Goal: Book appointment/travel/reservation

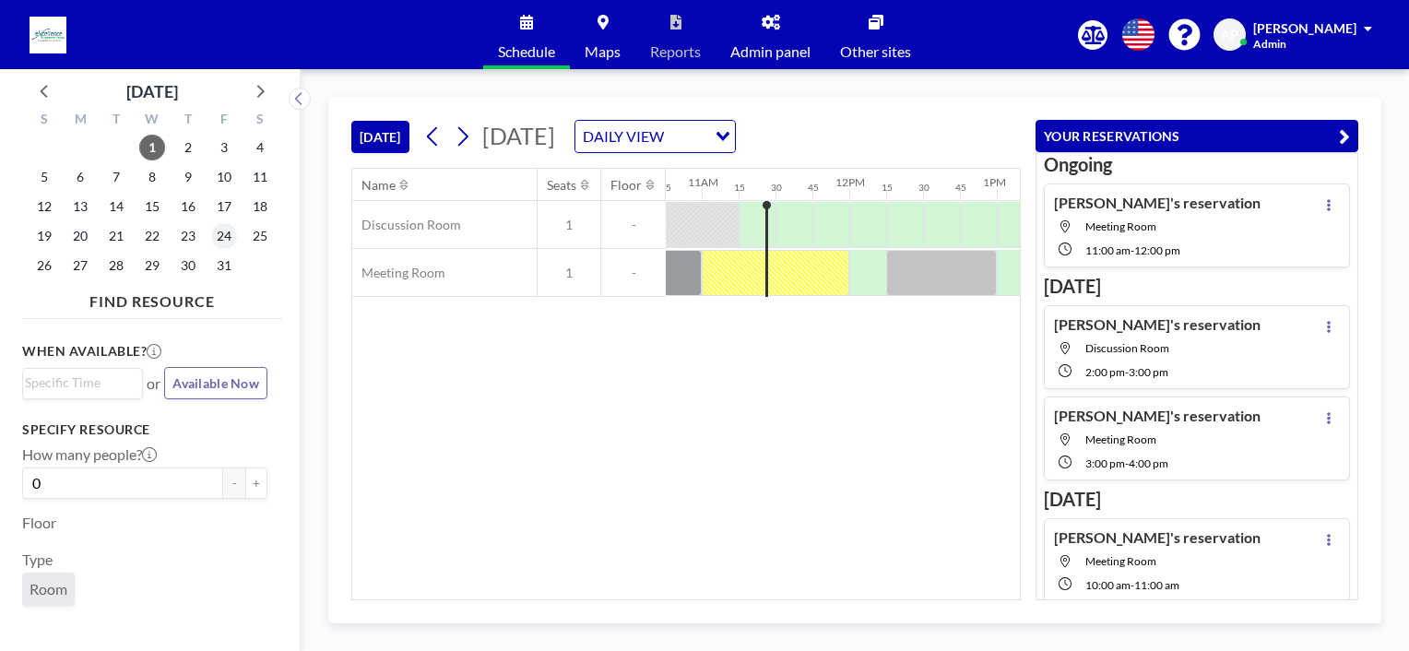
scroll to position [0, 1623]
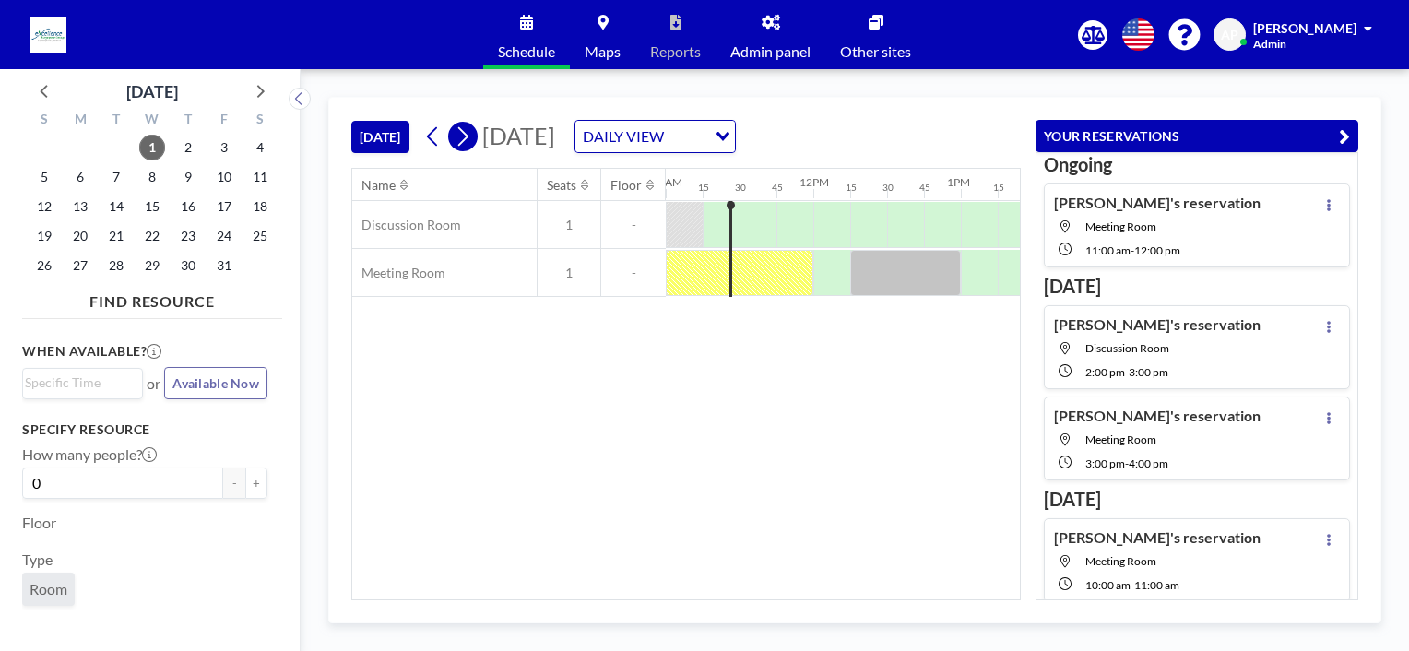
click at [469, 139] on icon at bounding box center [463, 137] width 18 height 28
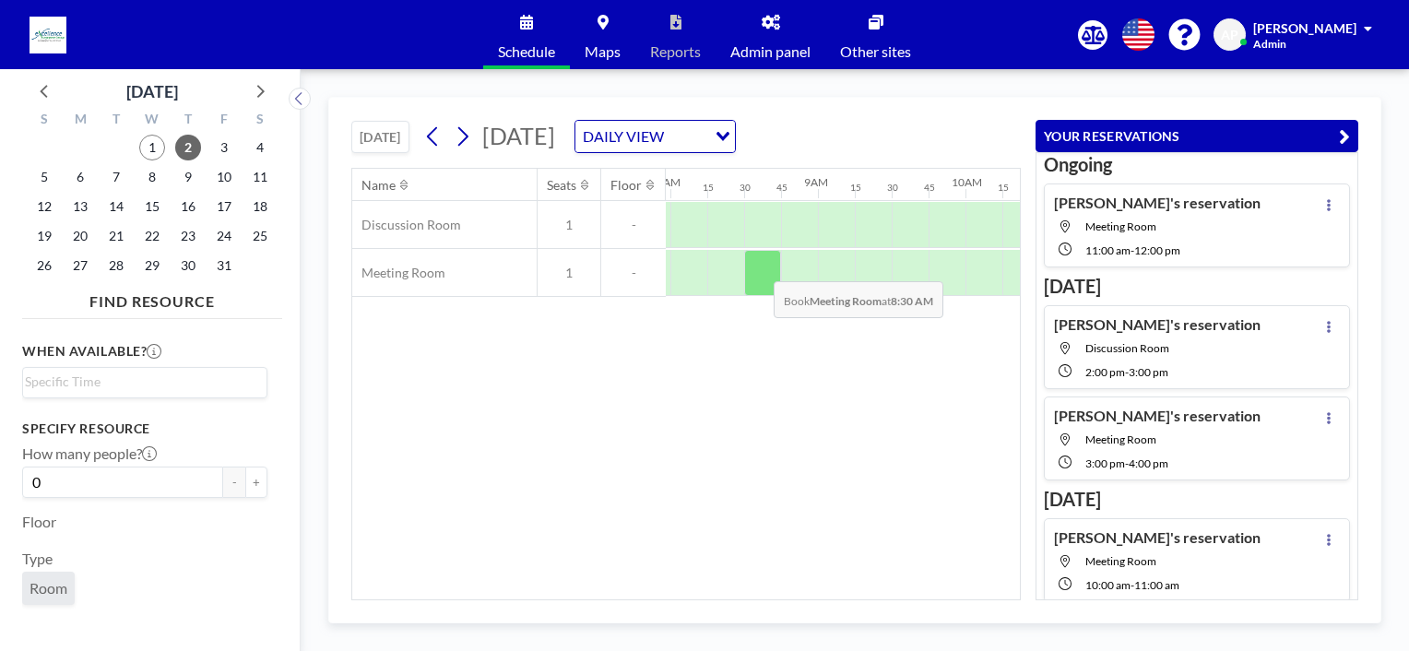
scroll to position [0, 1180]
click at [760, 268] on div at bounding box center [758, 273] width 37 height 46
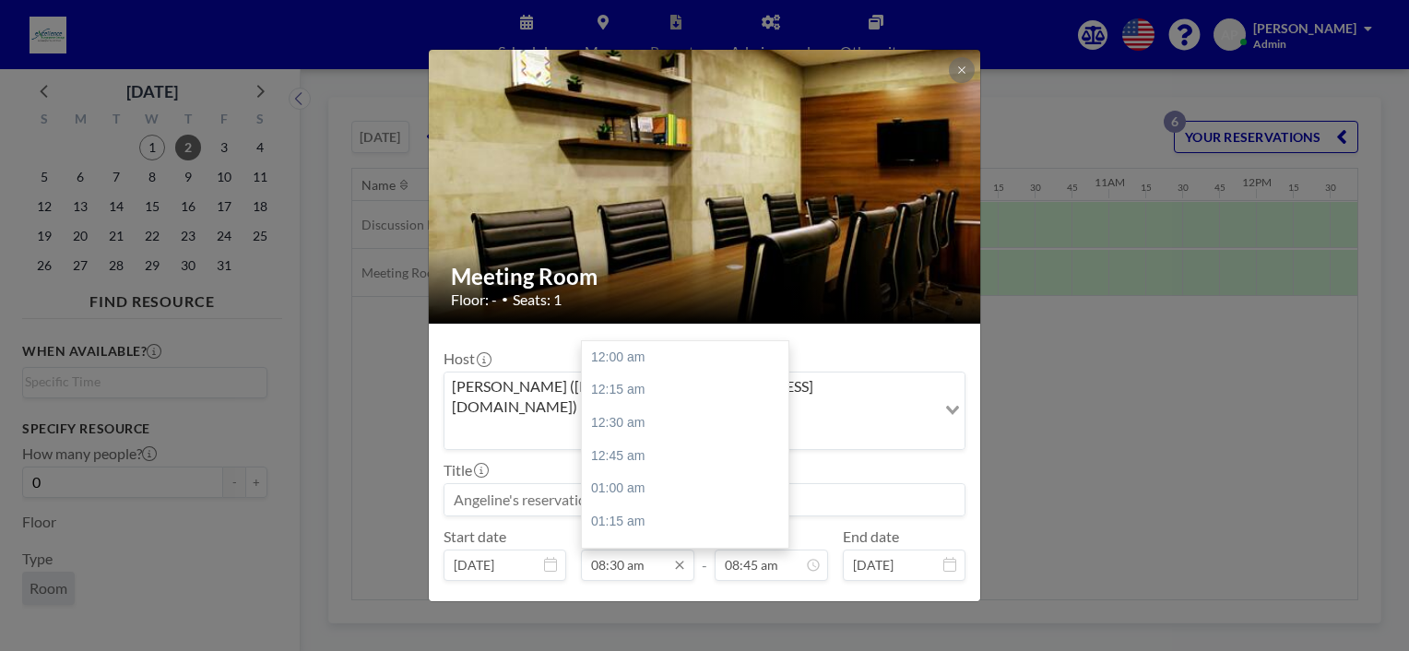
scroll to position [1116, 0]
click at [636, 550] on input "08:30 am" at bounding box center [637, 565] width 113 height 31
click at [629, 445] on div "10:00 am" at bounding box center [690, 461] width 216 height 33
type input "10:00 am"
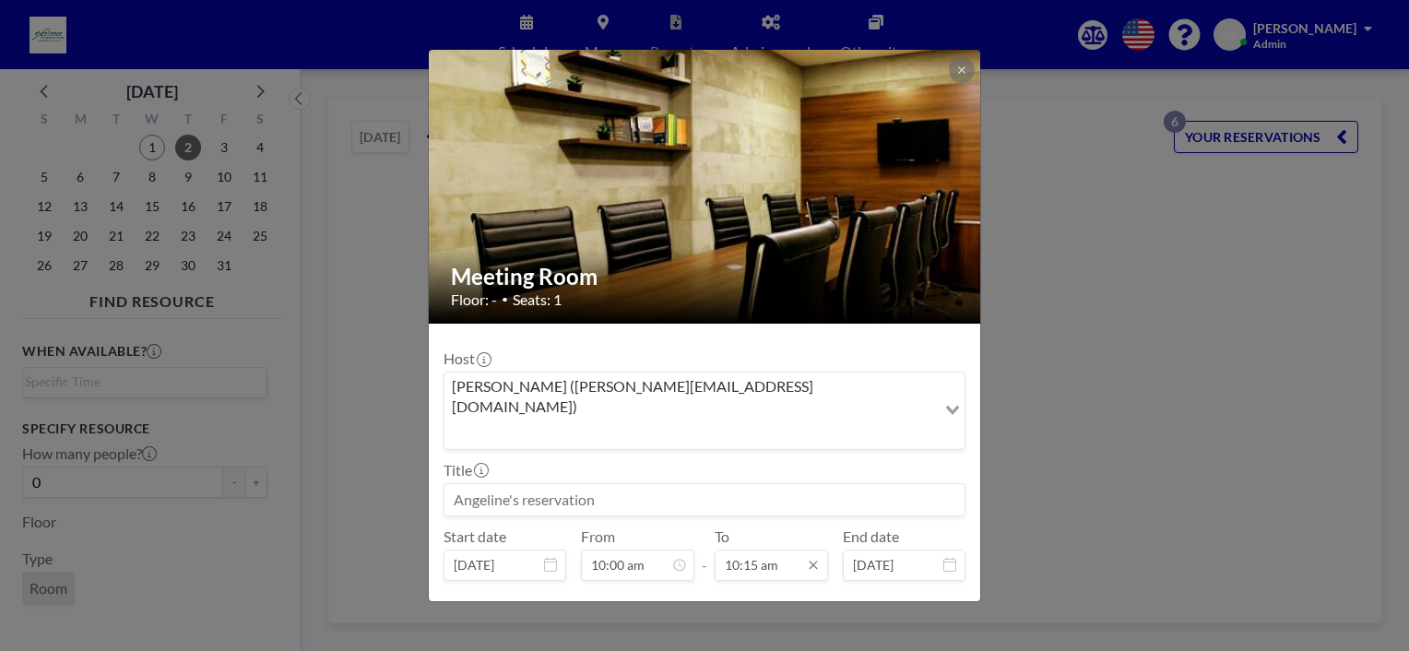
scroll to position [1346, 0]
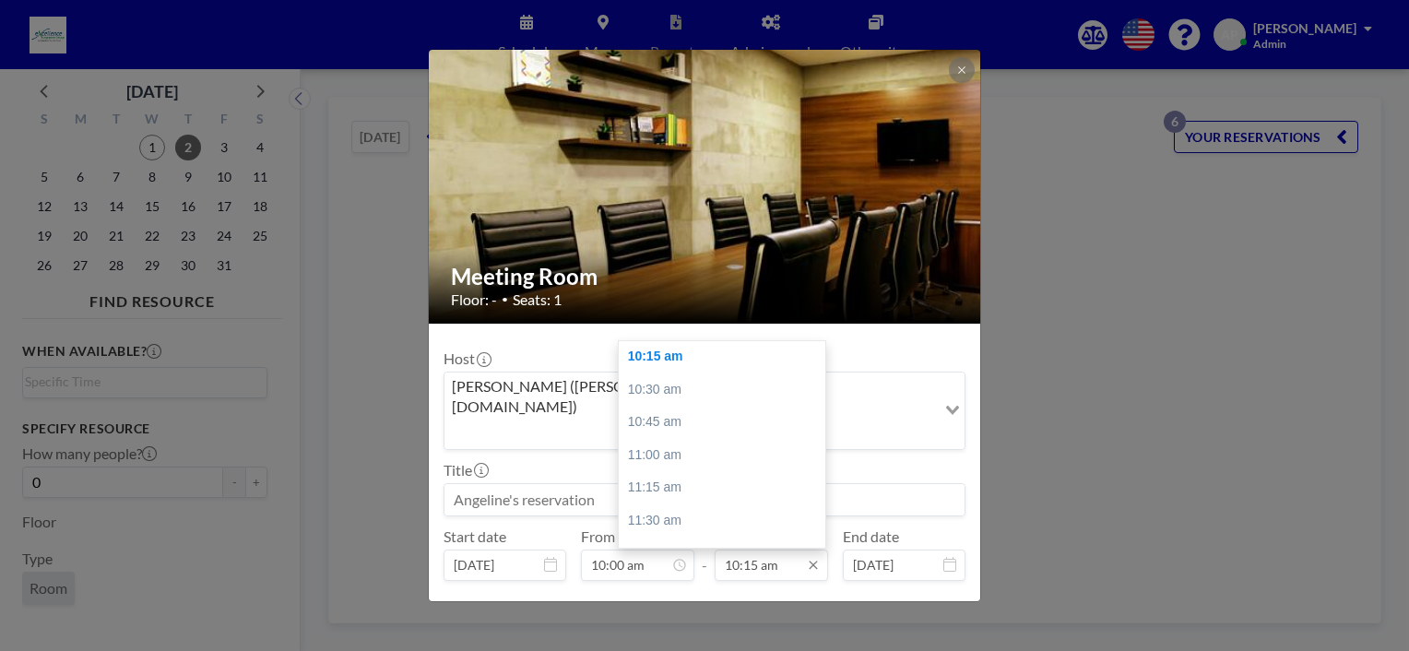
click at [724, 550] on input "10:15 am" at bounding box center [771, 565] width 113 height 31
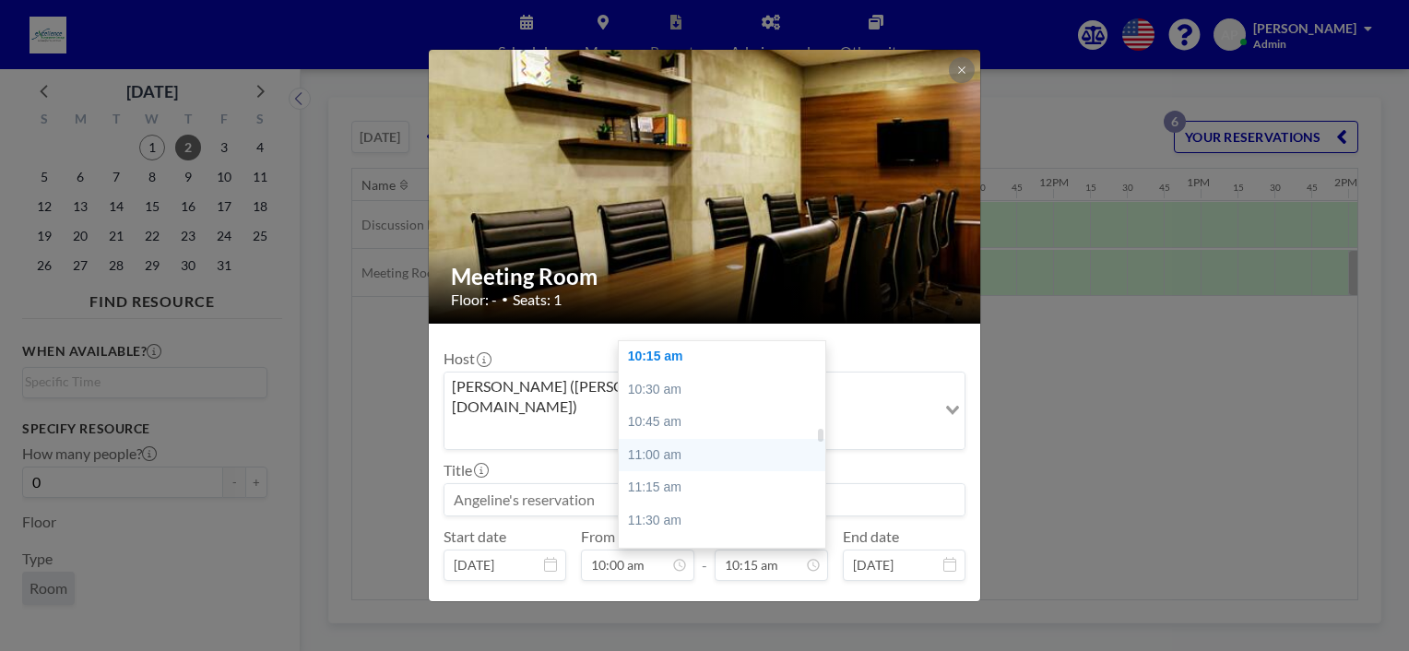
scroll to position [0, 1438]
click at [667, 439] on div "11:00 am" at bounding box center [727, 455] width 216 height 33
type input "11:00 am"
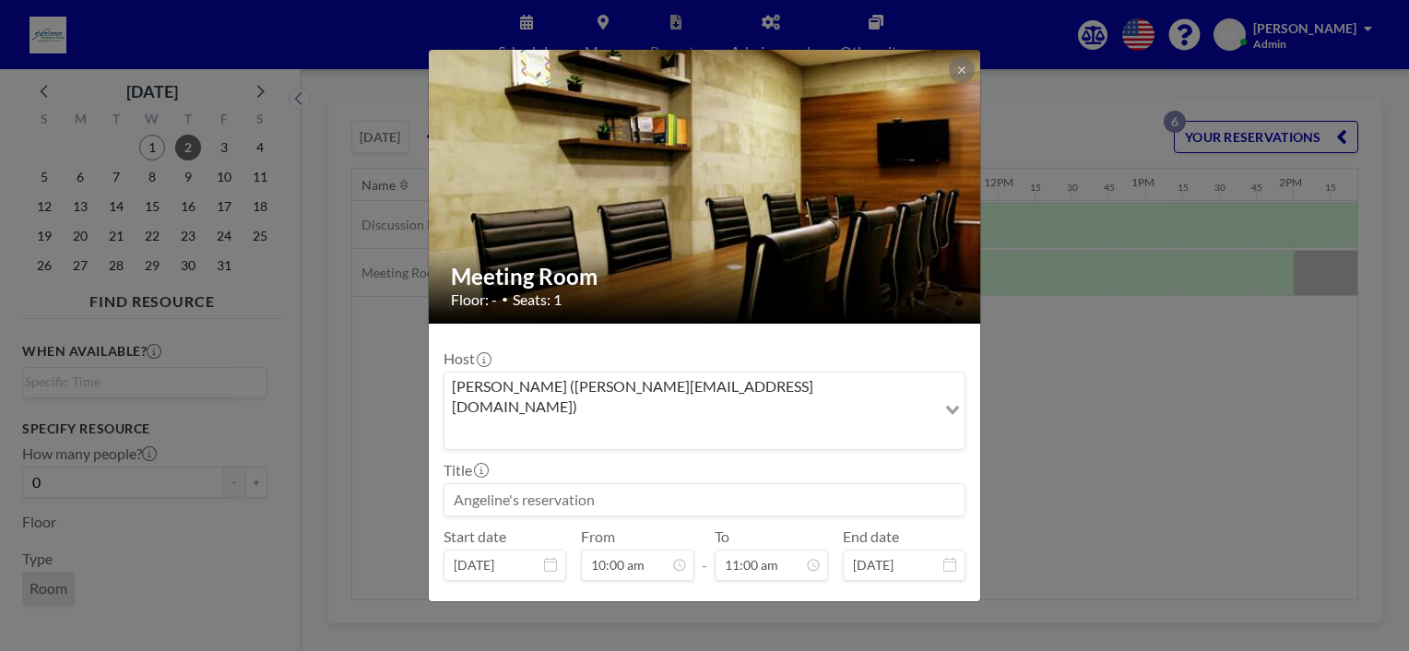
scroll to position [36, 0]
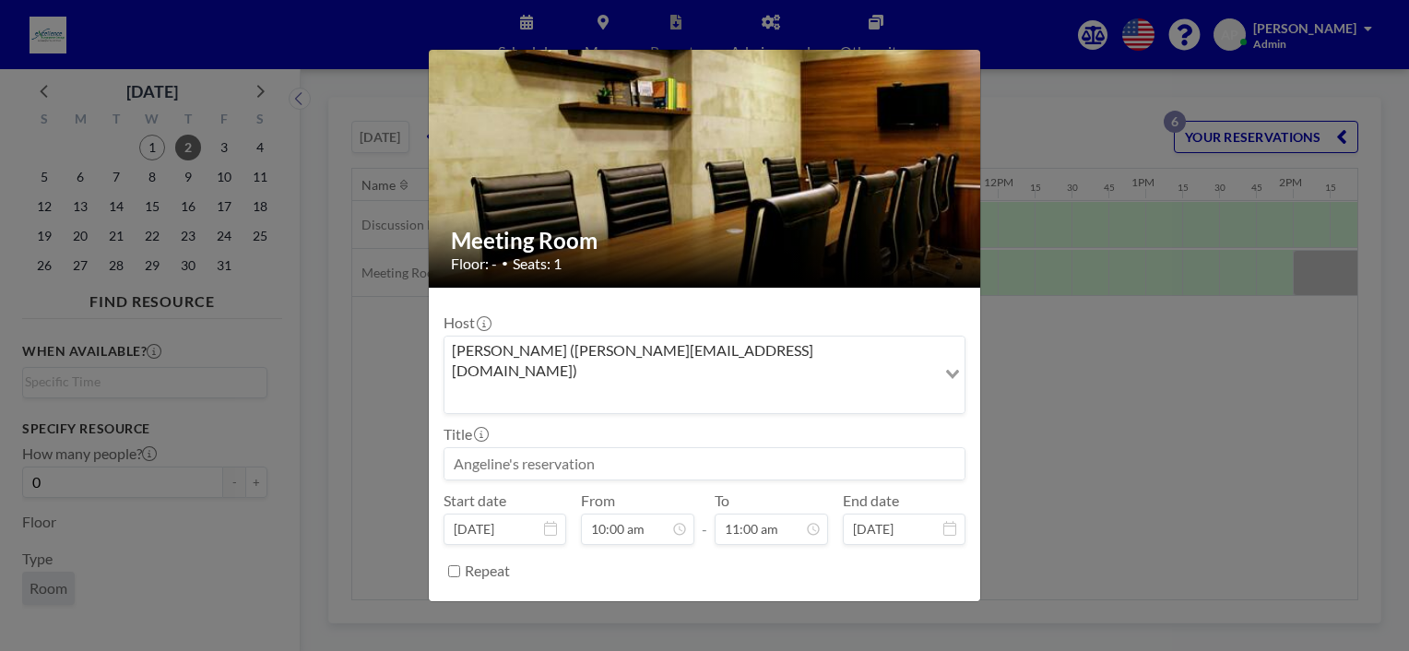
click at [912, 601] on button "BOOK NOW" at bounding box center [918, 617] width 93 height 32
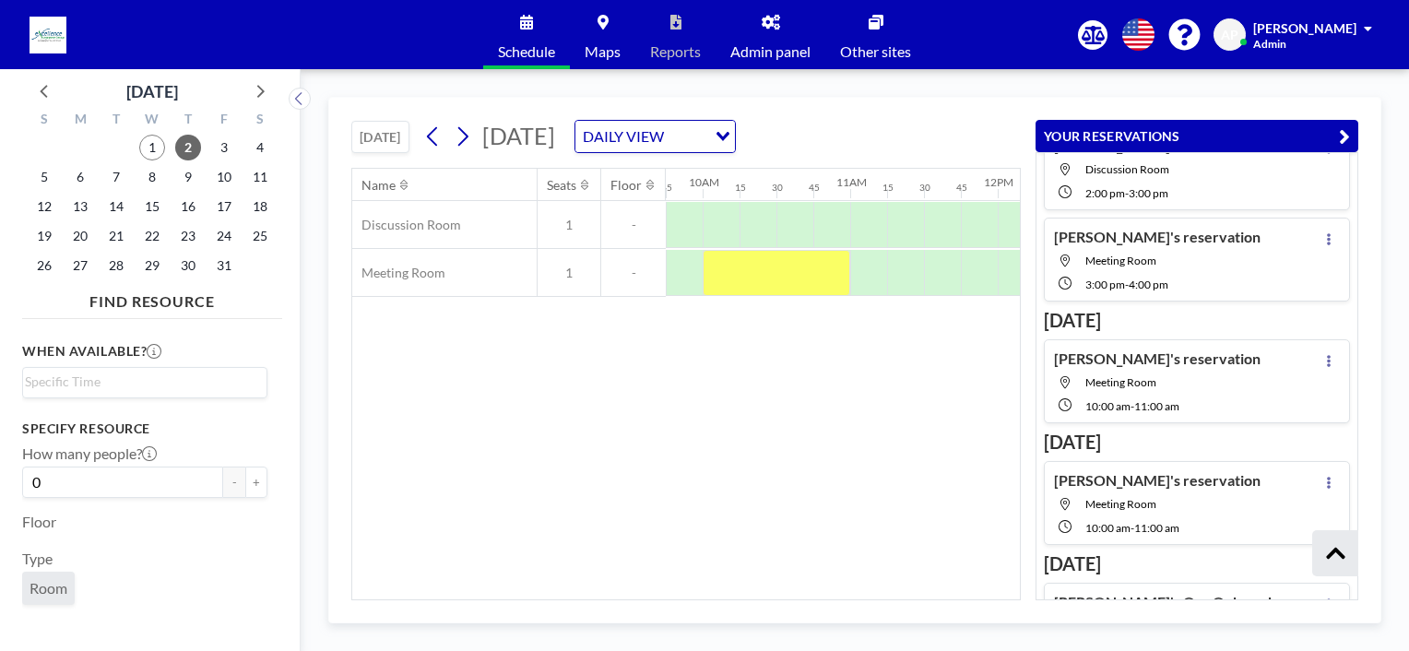
scroll to position [180, 0]
click at [810, 279] on div at bounding box center [777, 273] width 148 height 46
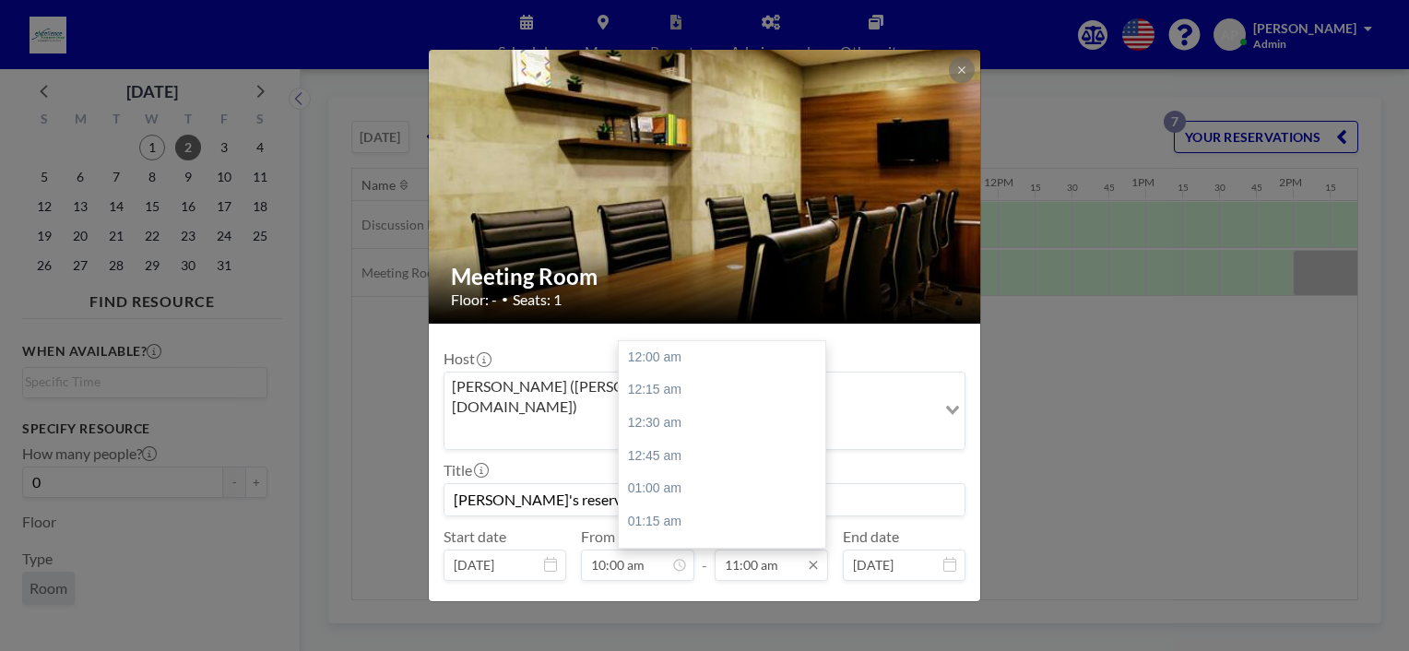
scroll to position [1444, 0]
click at [740, 550] on input "11:00 am" at bounding box center [771, 565] width 113 height 31
click at [666, 472] on div "12:00 pm" at bounding box center [727, 488] width 216 height 33
type input "12:00 pm"
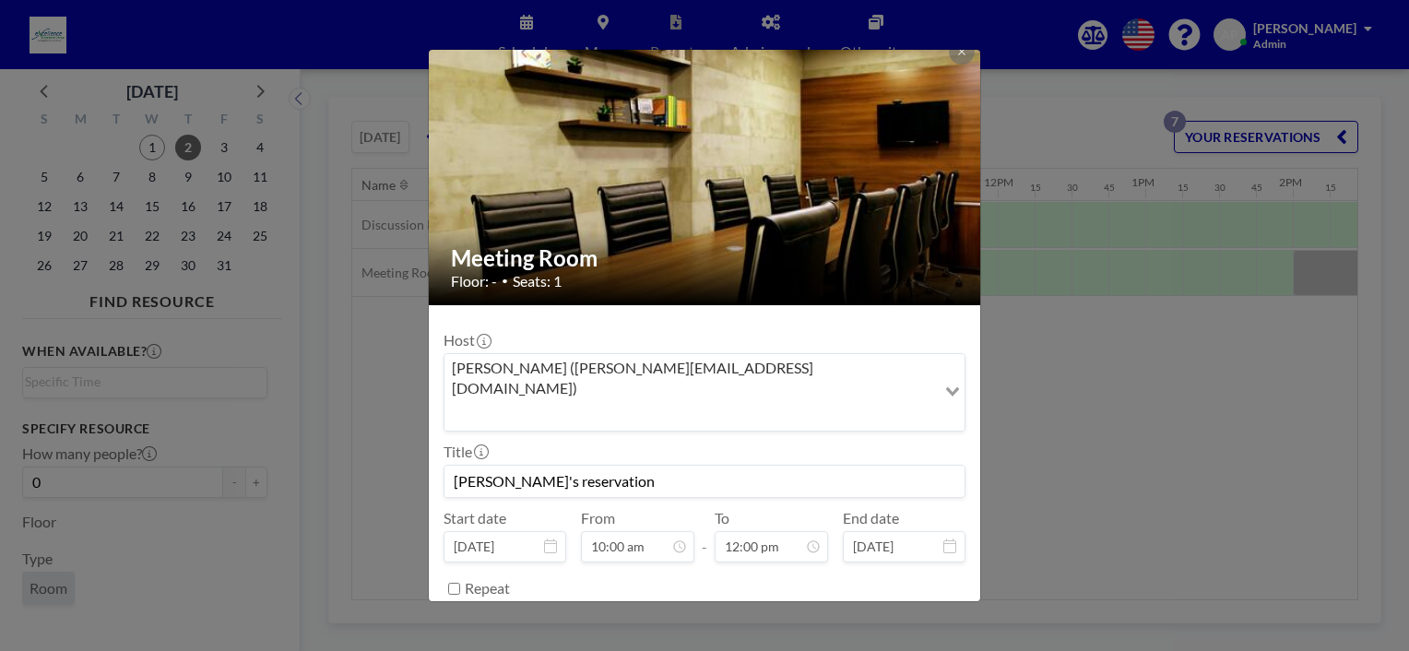
scroll to position [36, 0]
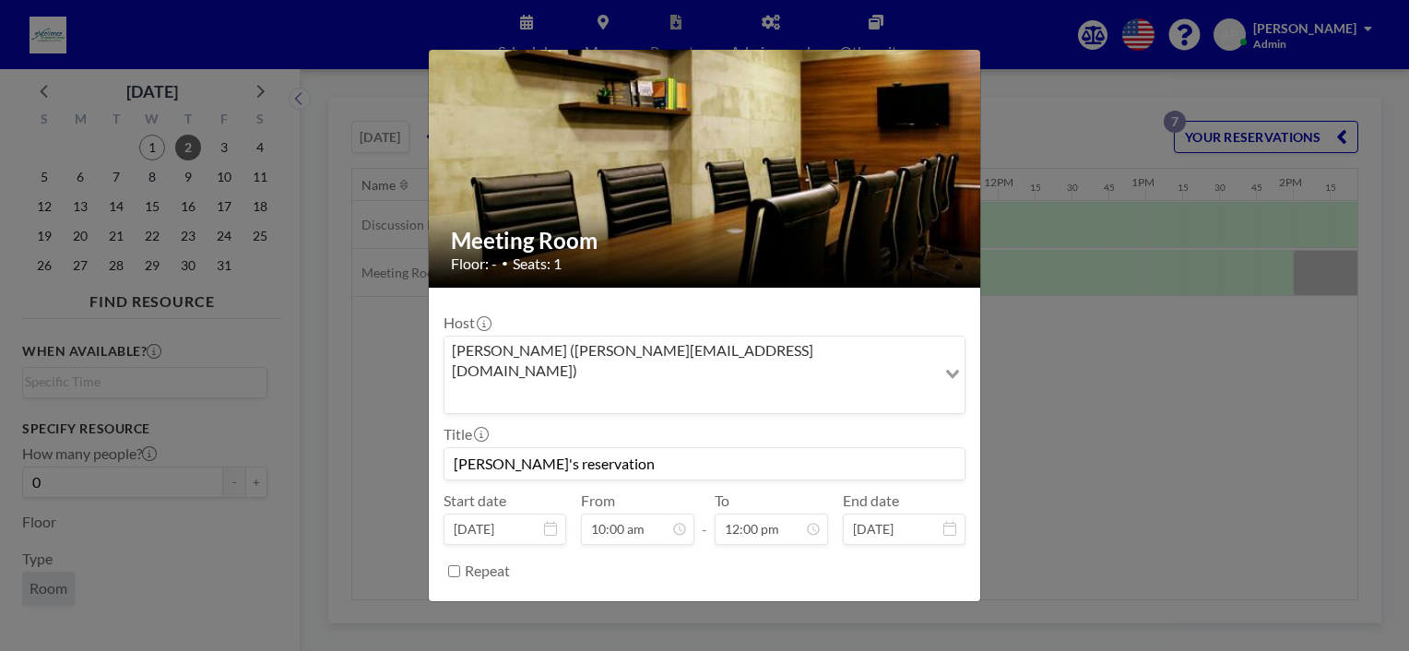
click at [874, 601] on button "SAVE CHANGES" at bounding box center [907, 617] width 116 height 32
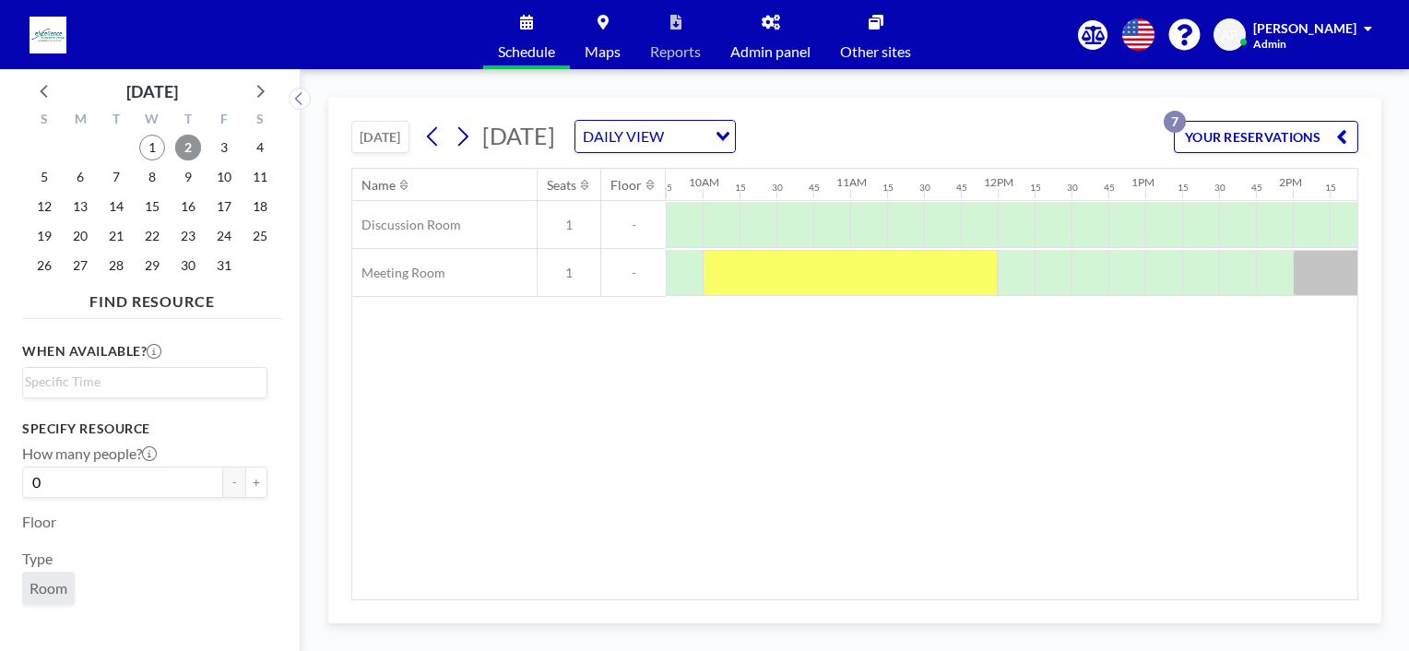
click at [181, 150] on span "2" at bounding box center [188, 148] width 26 height 26
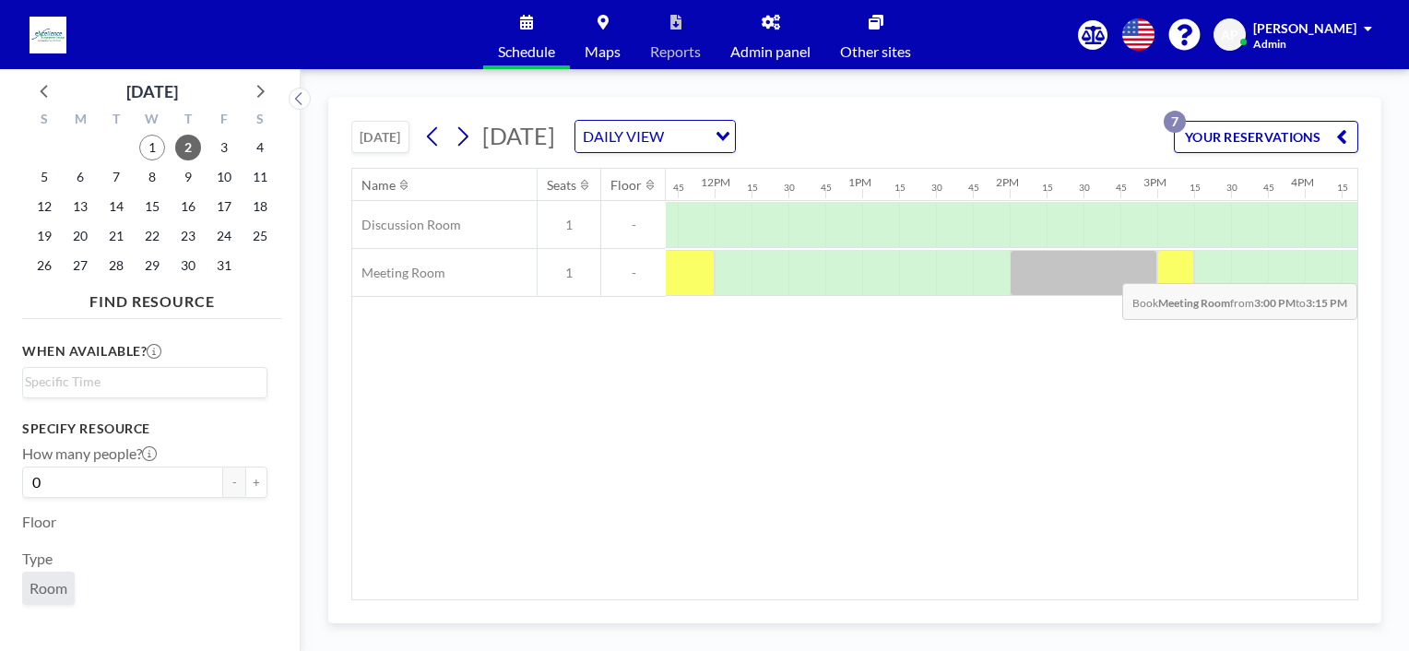
click at [1180, 268] on div at bounding box center [1175, 273] width 37 height 46
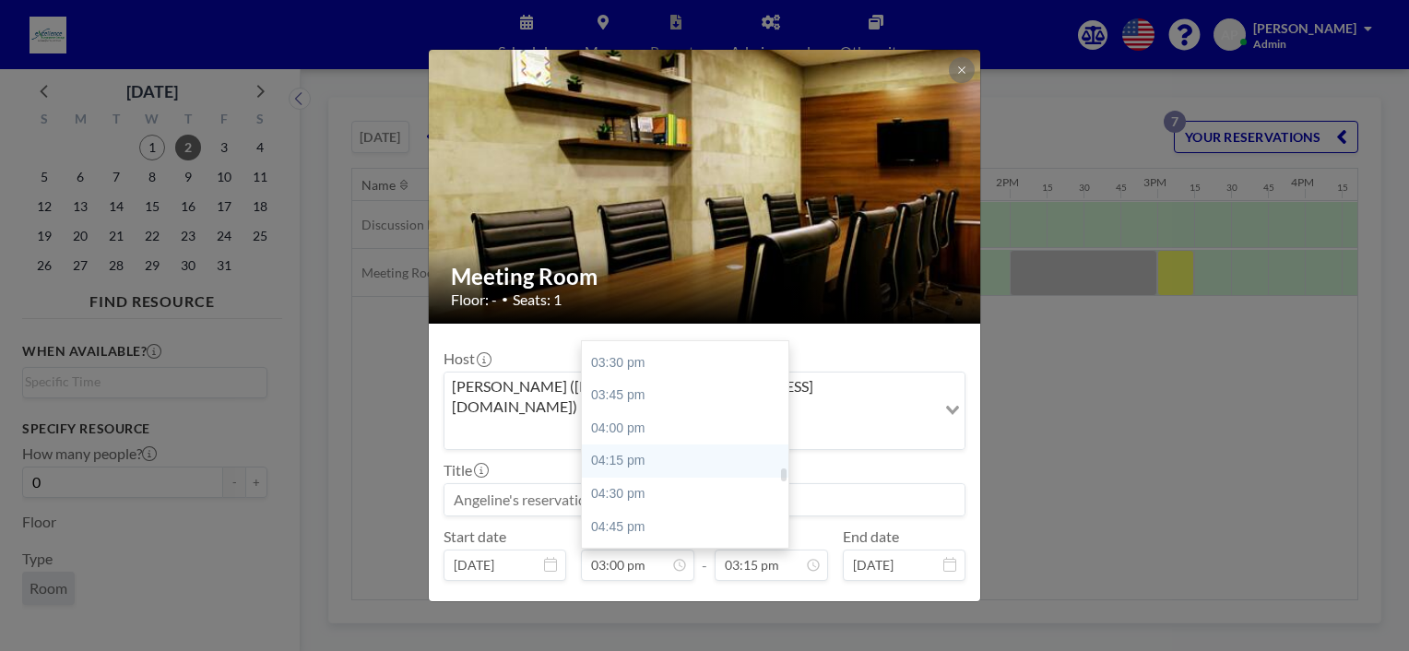
scroll to position [2062, 0]
click at [619, 511] on div "05:00 pm" at bounding box center [690, 527] width 216 height 33
type input "05:00 pm"
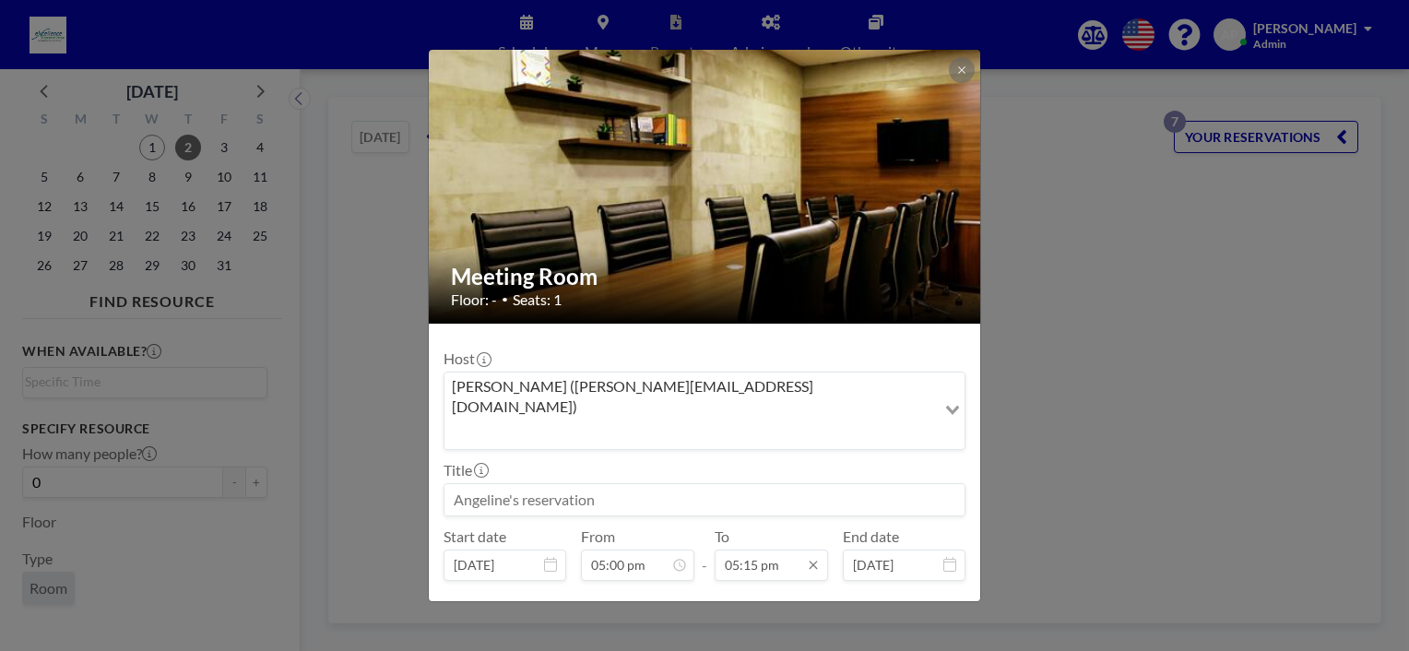
scroll to position [2265, 0]
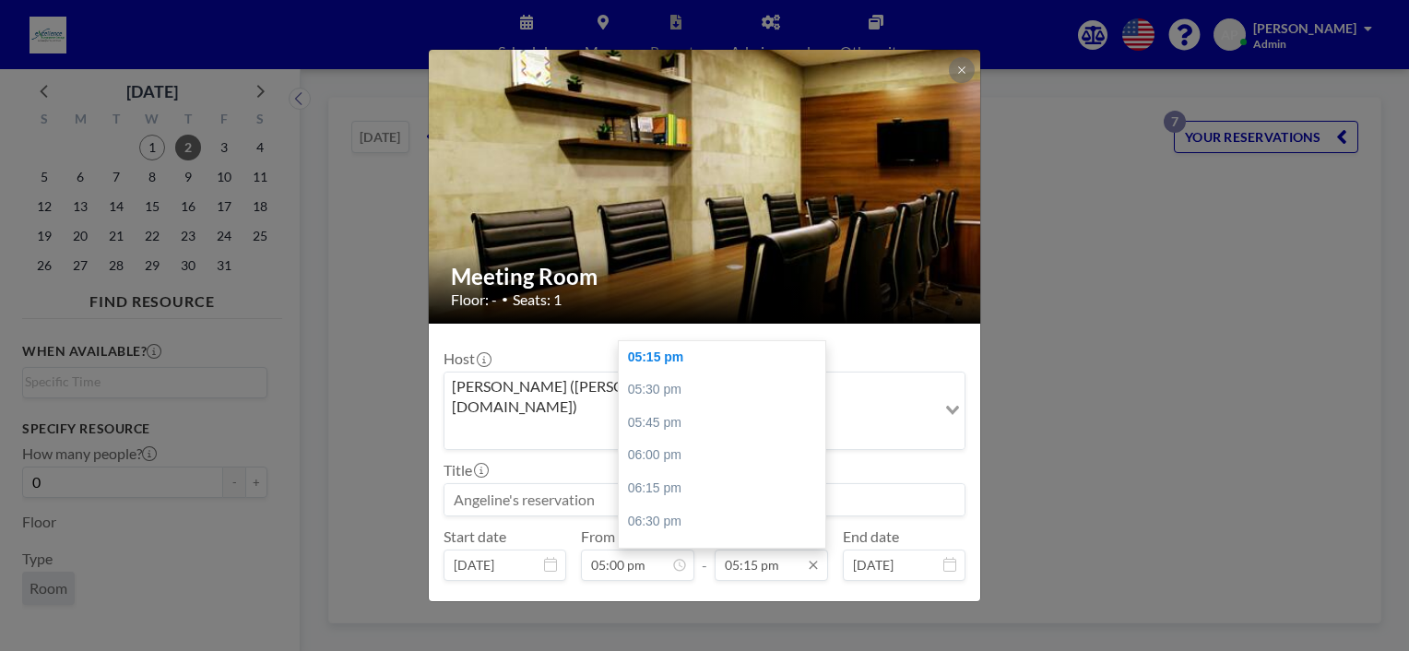
click at [736, 550] on input "05:15 pm" at bounding box center [771, 565] width 113 height 31
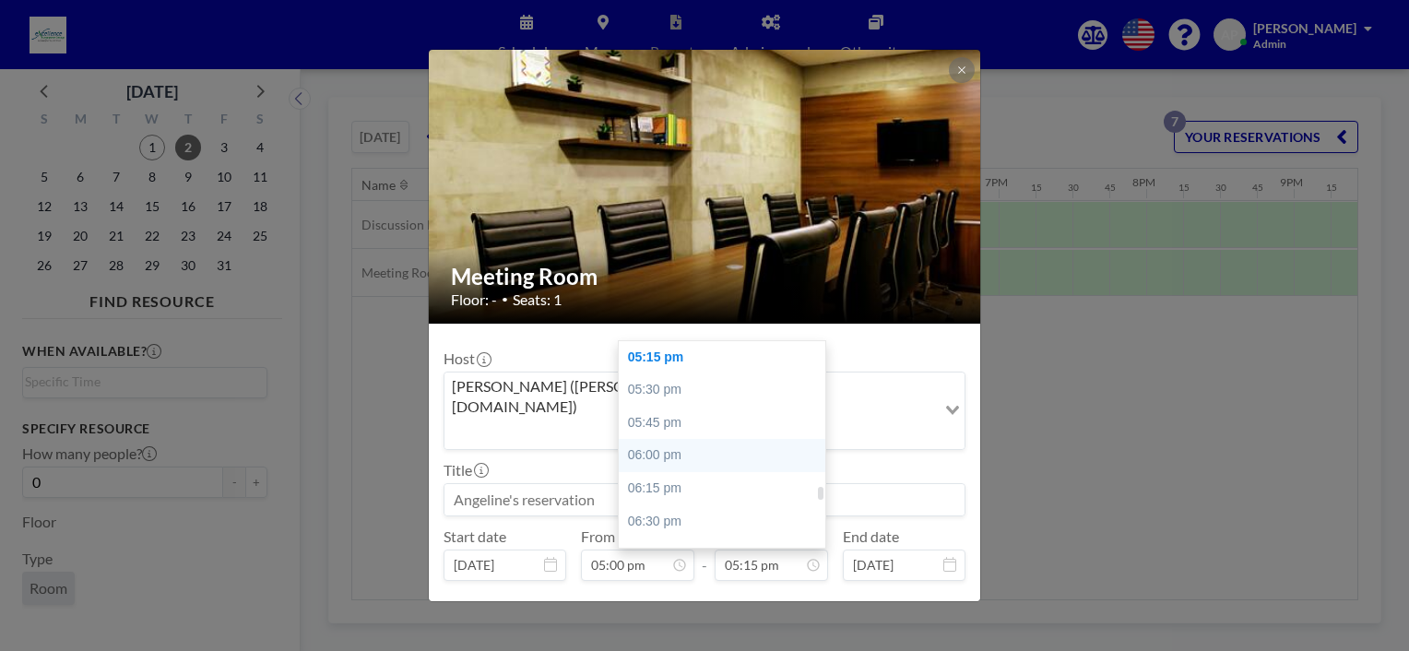
scroll to position [0, 2471]
click at [656, 439] on div "06:00 pm" at bounding box center [727, 455] width 216 height 33
type input "06:00 pm"
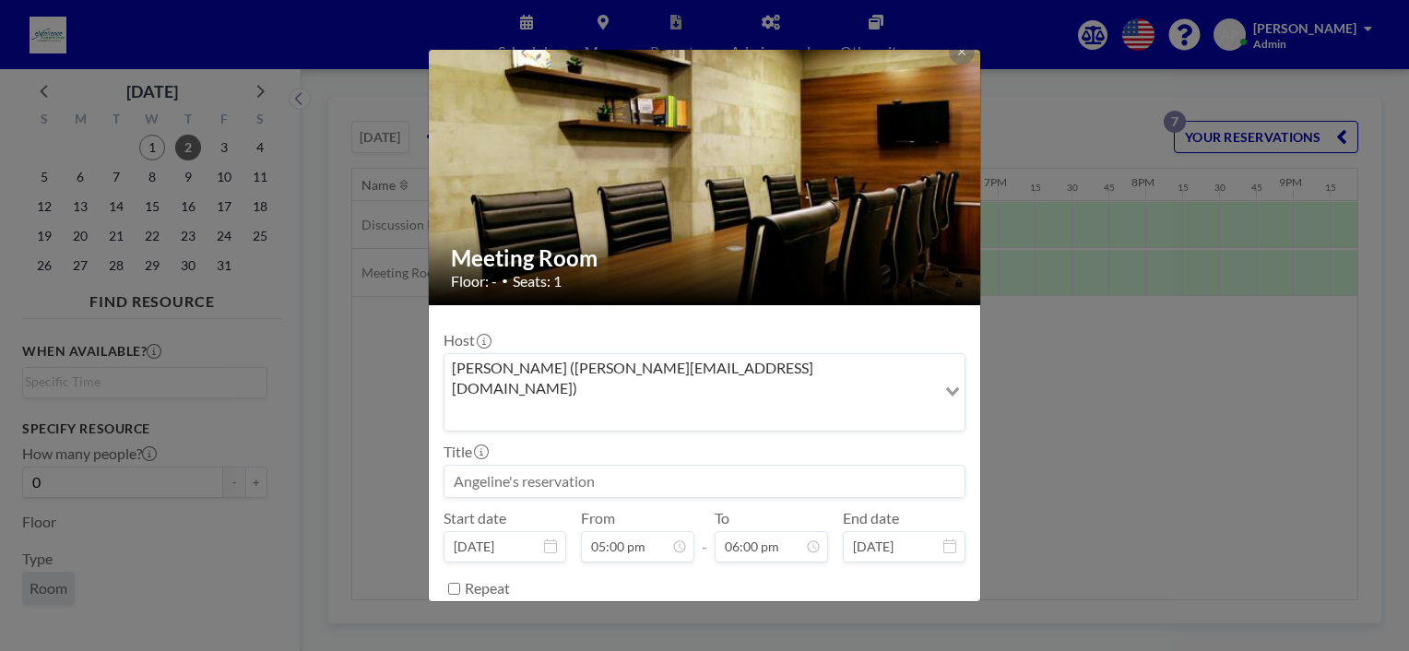
scroll to position [36, 0]
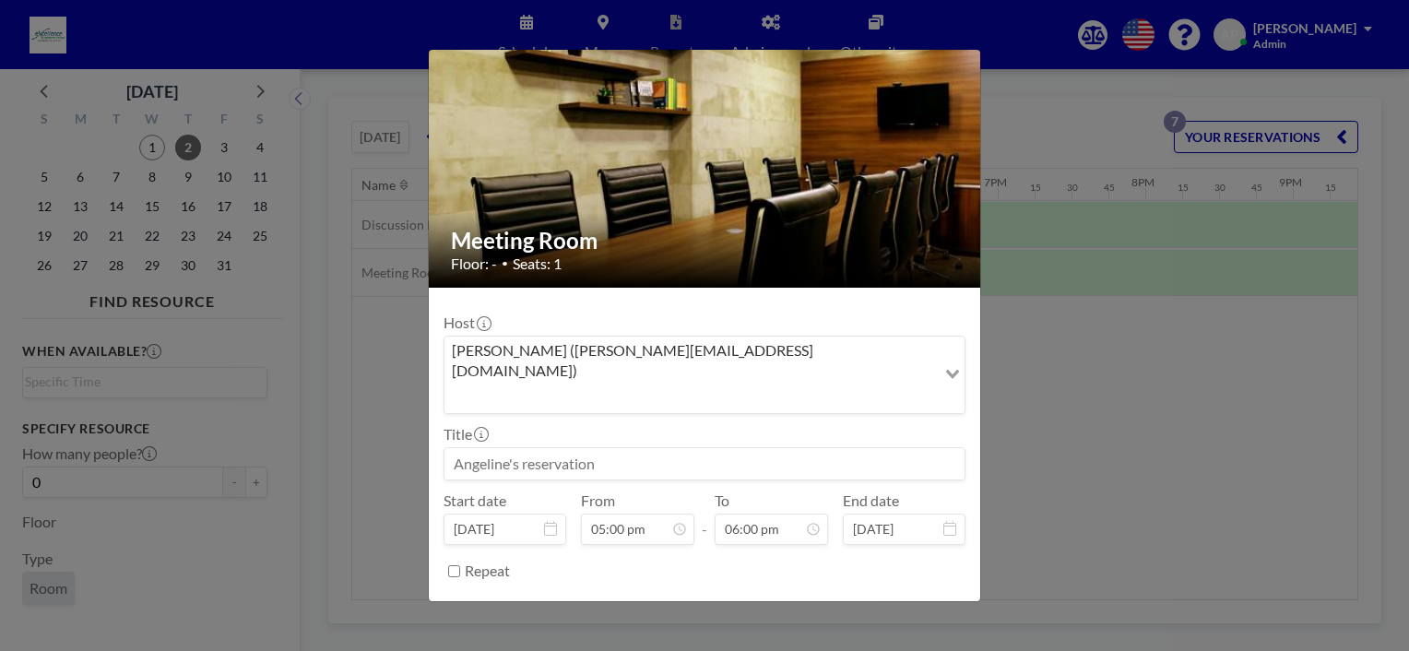
click at [896, 601] on button "BOOK NOW" at bounding box center [918, 617] width 93 height 32
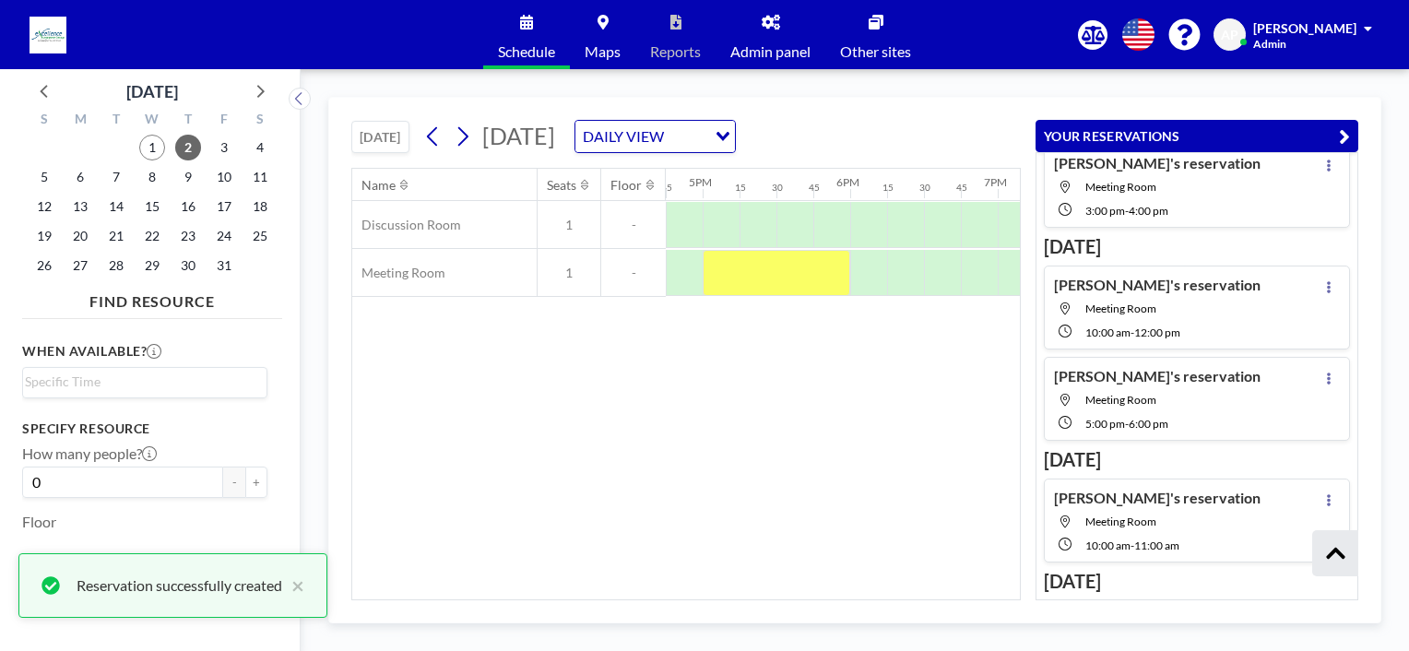
scroll to position [270, 0]
